Goal: Find specific page/section: Find specific page/section

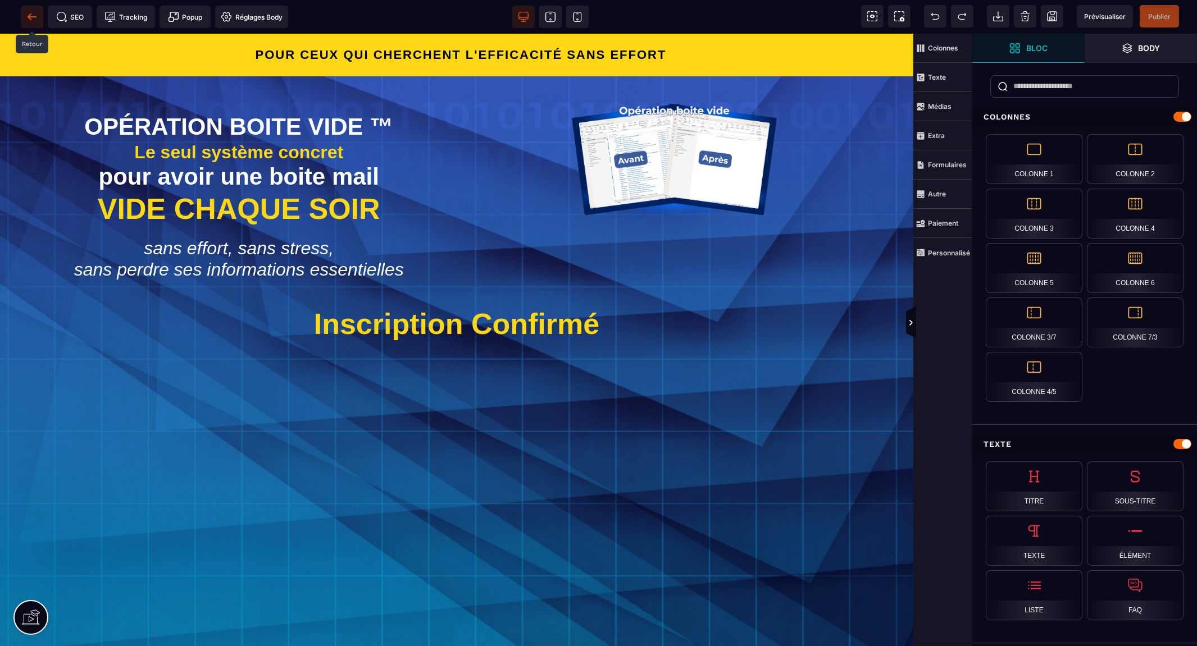
click at [22, 17] on span at bounding box center [32, 17] width 22 height 22
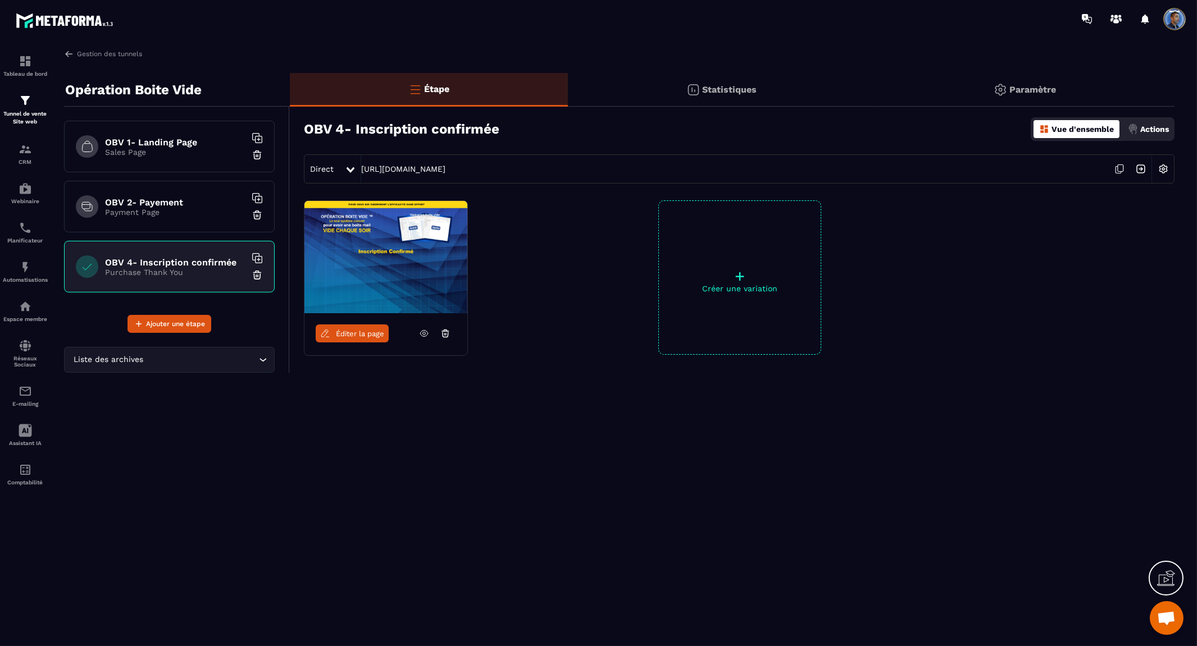
click at [207, 150] on p "Sales Page" at bounding box center [175, 152] width 140 height 9
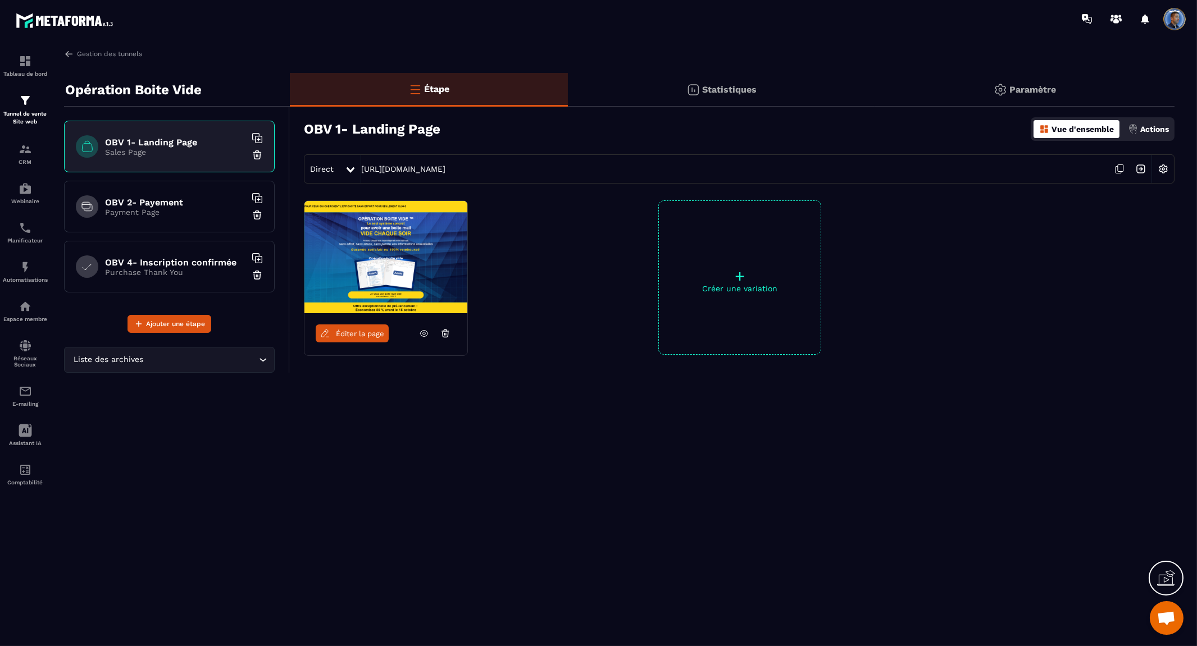
click at [368, 337] on span "Éditer la page" at bounding box center [360, 334] width 48 height 8
